Goal: Information Seeking & Learning: Learn about a topic

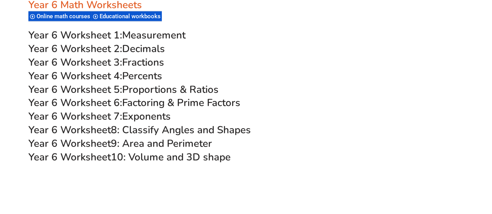
click at [221, 131] on span "8: Classify Angles and Shapes" at bounding box center [181, 130] width 140 height 14
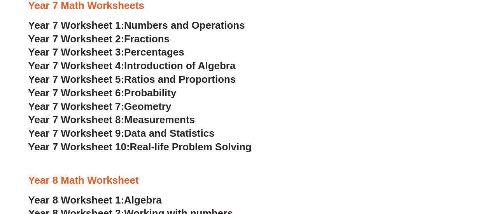
scroll to position [2335, 0]
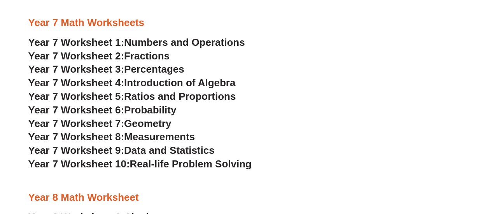
click at [163, 140] on span "Measurements" at bounding box center [159, 137] width 71 height 12
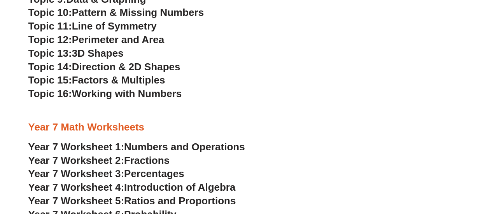
scroll to position [2218, 0]
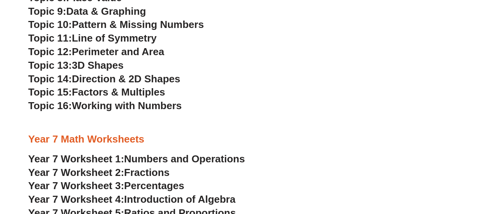
click at [144, 53] on span "Perimeter and Area" at bounding box center [118, 52] width 92 height 12
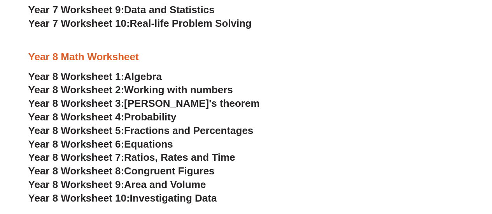
scroll to position [2490, 0]
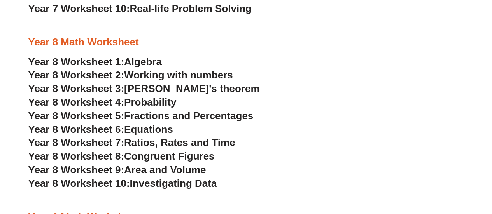
click at [200, 171] on span "Area and Volume" at bounding box center [165, 170] width 82 height 12
